Goal: Navigation & Orientation: Find specific page/section

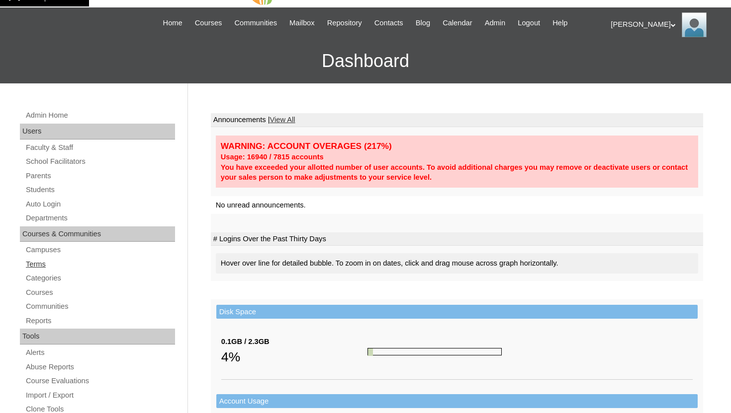
scroll to position [62, 0]
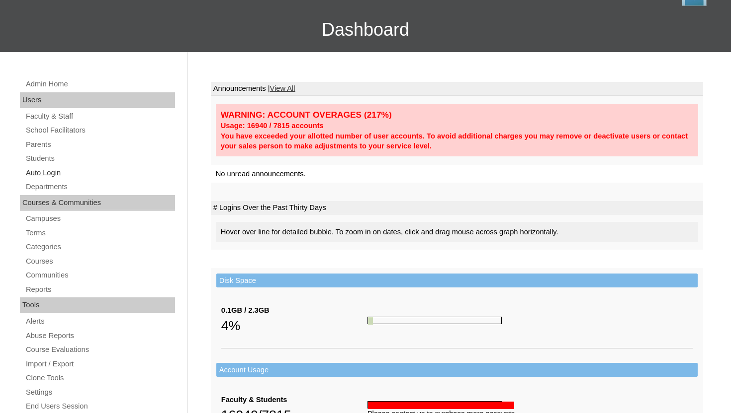
click at [50, 173] on link "Auto Login" at bounding box center [100, 173] width 150 height 12
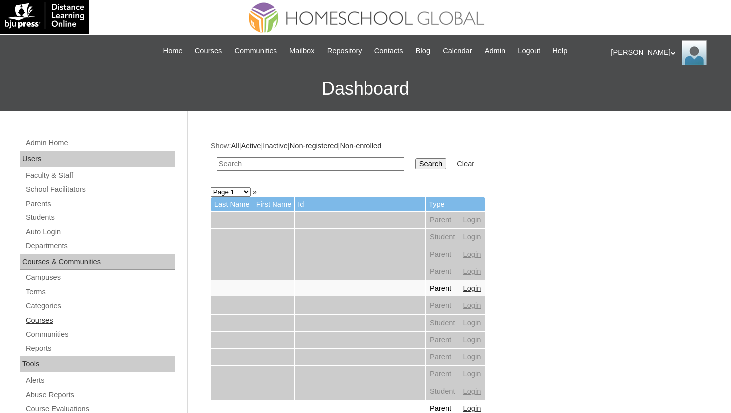
scroll to position [2, 0]
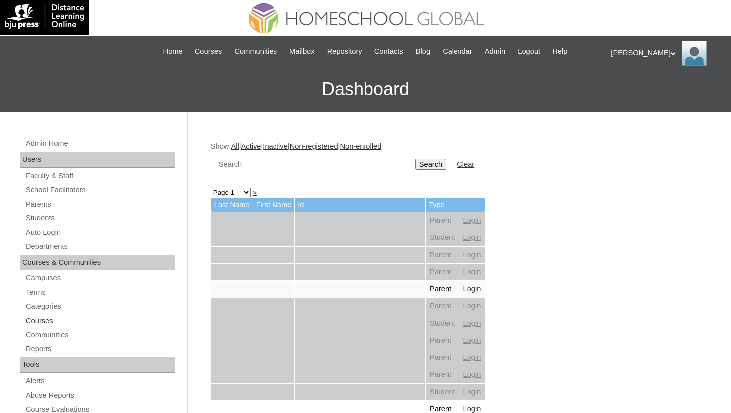
click at [47, 320] on link "Courses" at bounding box center [100, 321] width 150 height 12
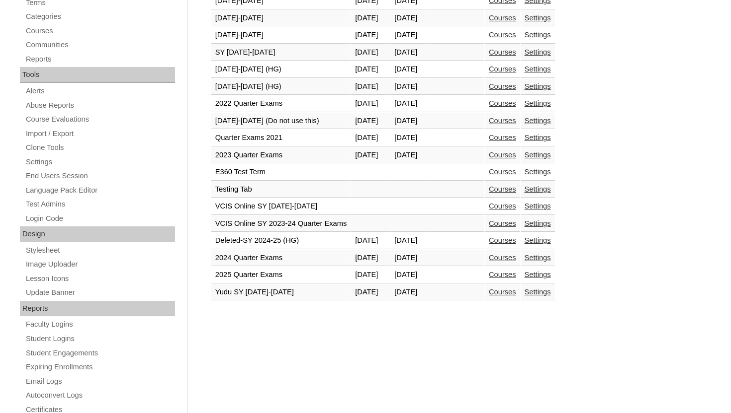
scroll to position [291, 0]
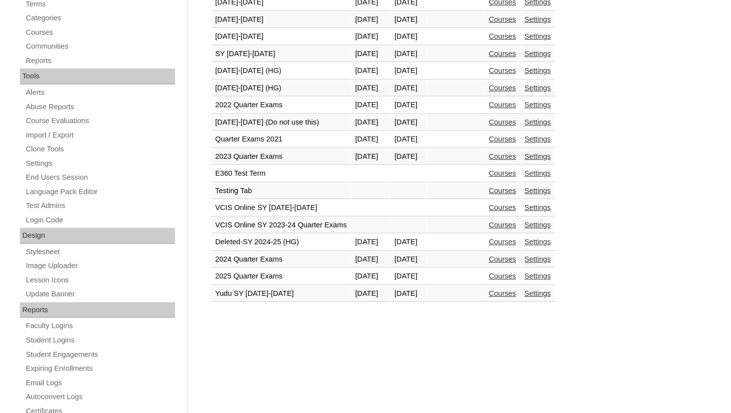
click at [516, 124] on link "Courses" at bounding box center [502, 122] width 27 height 8
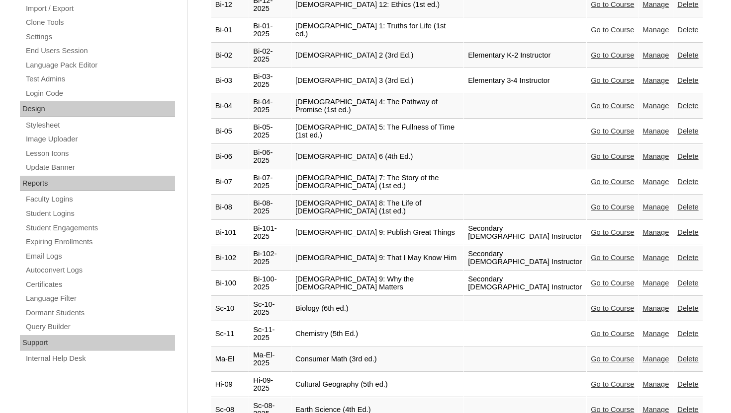
scroll to position [620, 0]
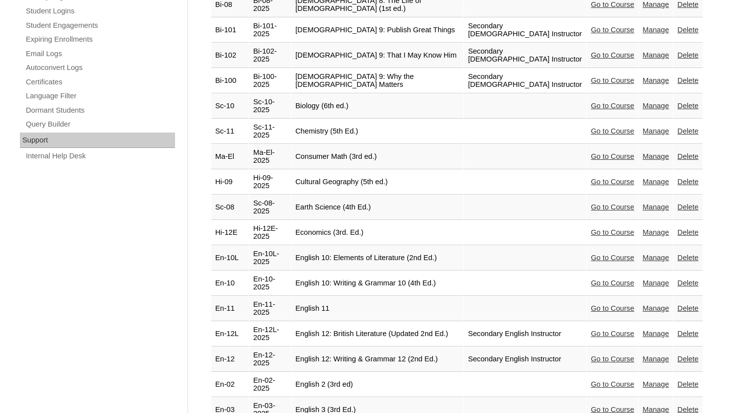
click at [397, 212] on td "Earth Science (4th Ed.)" at bounding box center [377, 207] width 172 height 25
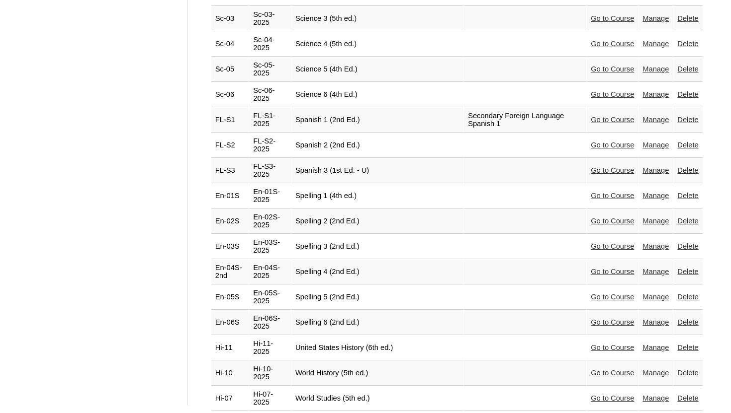
scroll to position [2195, 0]
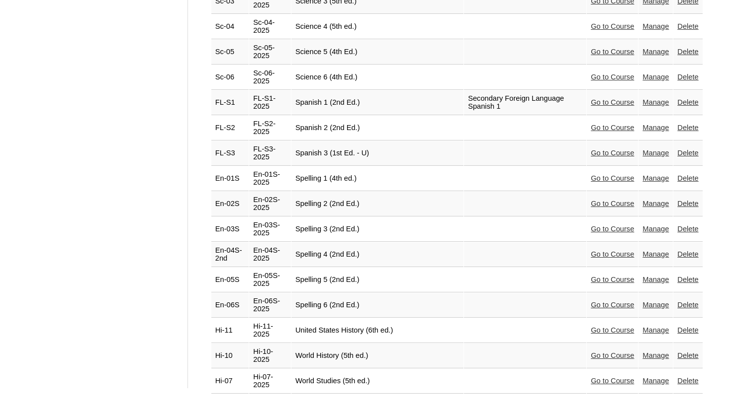
click at [389, 243] on td "Spelling 4 (2nd Ed.)" at bounding box center [377, 255] width 172 height 25
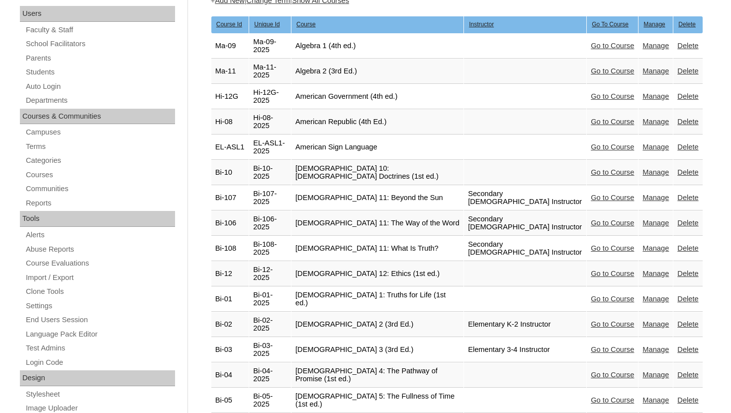
scroll to position [164, 0]
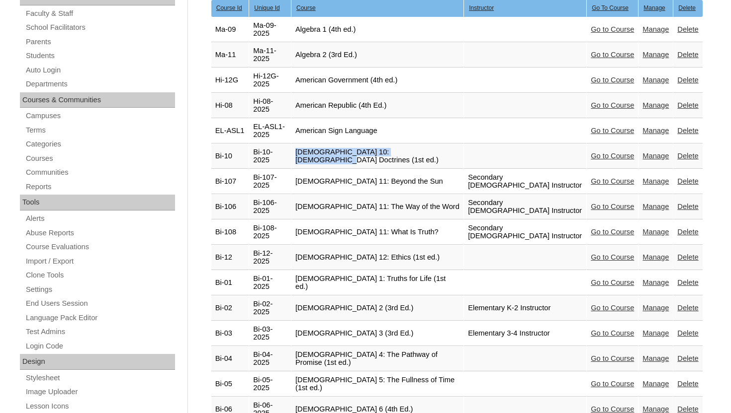
drag, startPoint x: 443, startPoint y: 153, endPoint x: 310, endPoint y: 155, distance: 132.7
click at [310, 155] on td "[DEMOGRAPHIC_DATA] 10: [DEMOGRAPHIC_DATA] Doctrines (1st ed.)" at bounding box center [377, 156] width 172 height 25
copy td "[DEMOGRAPHIC_DATA] 10: [DEMOGRAPHIC_DATA] Doctrines (1st ed.)"
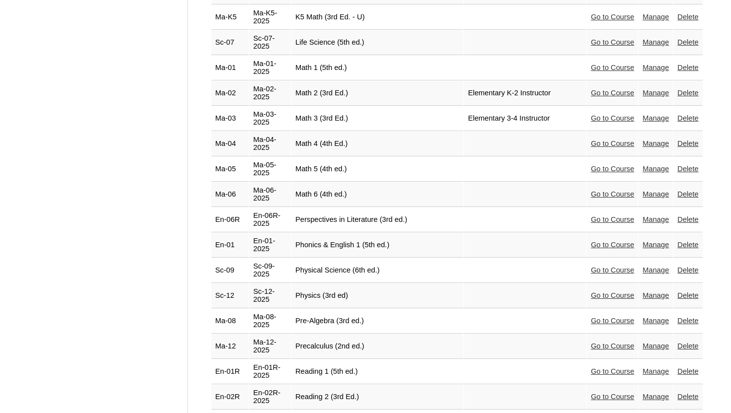
scroll to position [1662, 0]
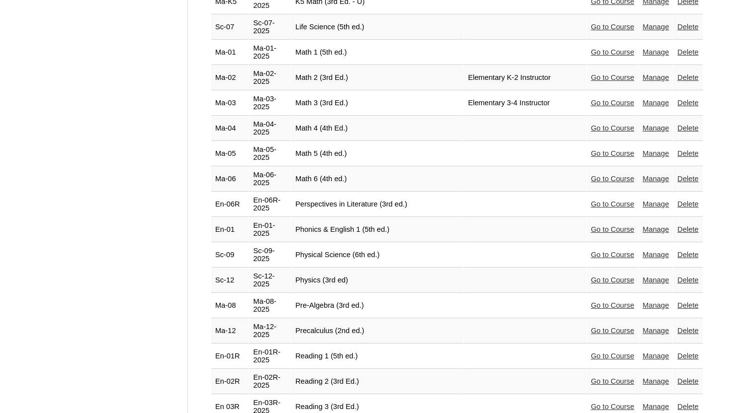
click at [346, 290] on td "Physics (3rd ed)" at bounding box center [377, 280] width 172 height 25
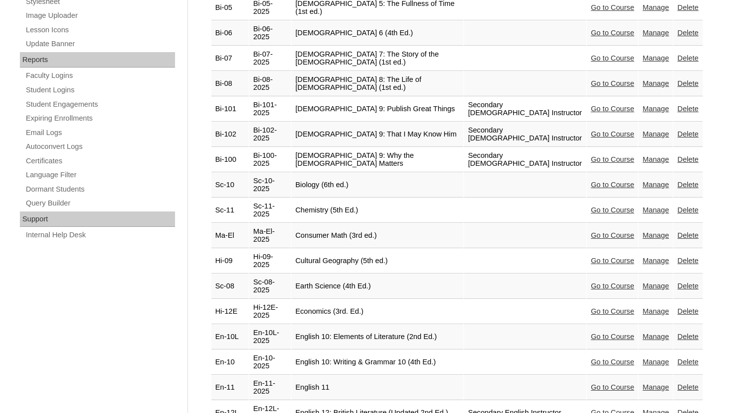
scroll to position [541, 0]
click at [352, 184] on td "Biology (6th ed.)" at bounding box center [377, 185] width 172 height 25
